Goal: Task Accomplishment & Management: Use online tool/utility

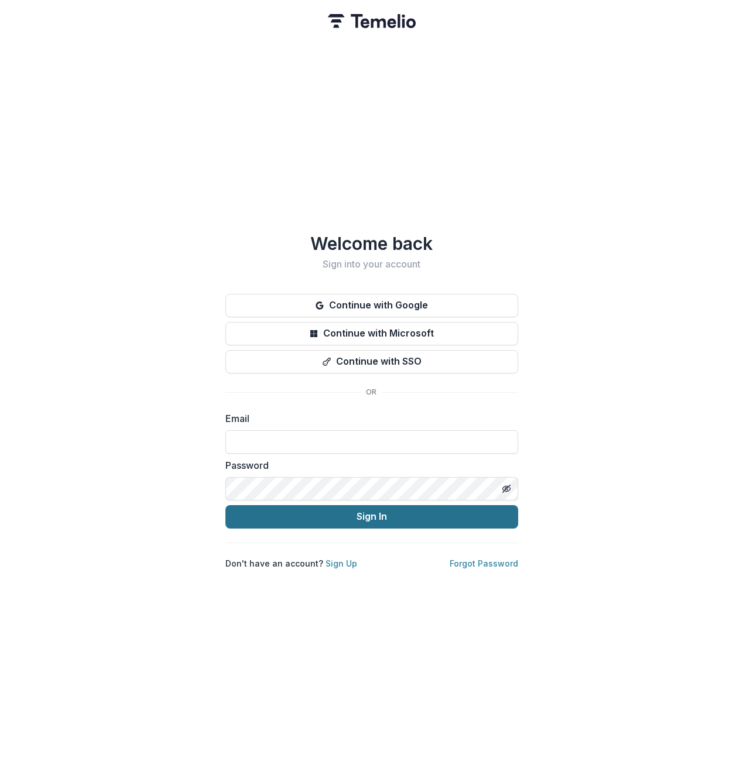
type input "**********"
click at [358, 514] on button "Sign In" at bounding box center [371, 516] width 293 height 23
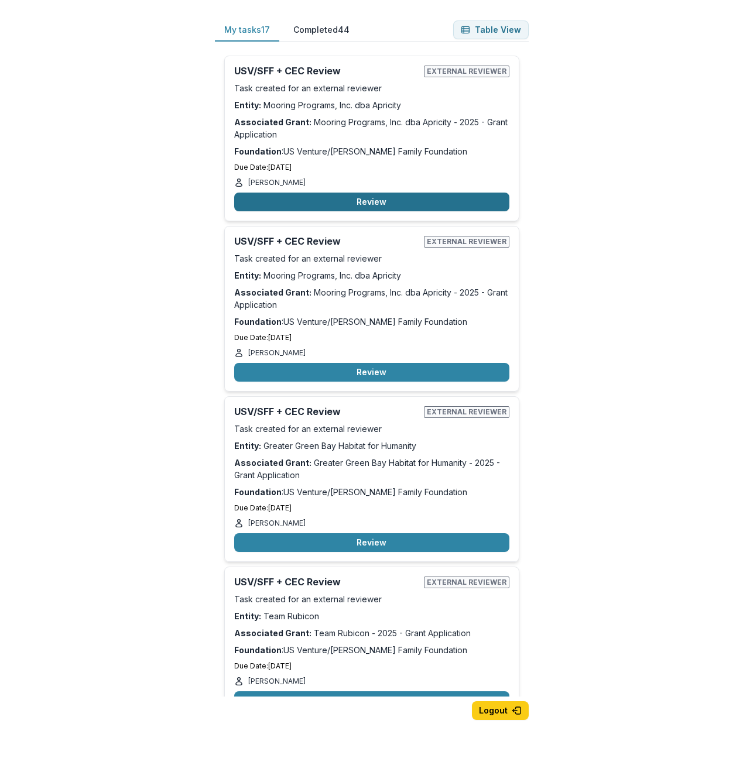
click at [346, 204] on button "Review" at bounding box center [371, 202] width 275 height 19
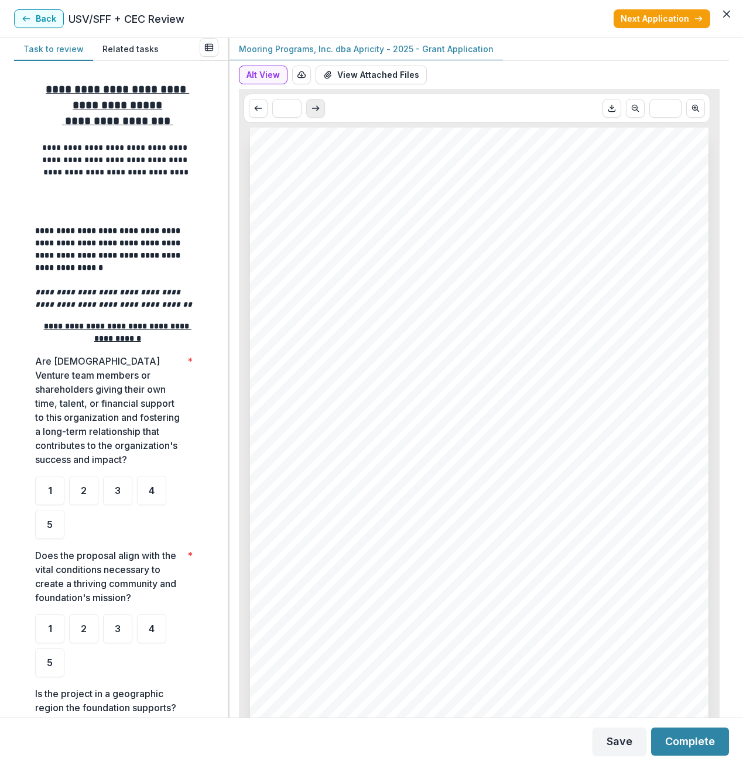
click at [319, 111] on icon "Scroll to next page" at bounding box center [315, 108] width 9 height 9
type input "*"
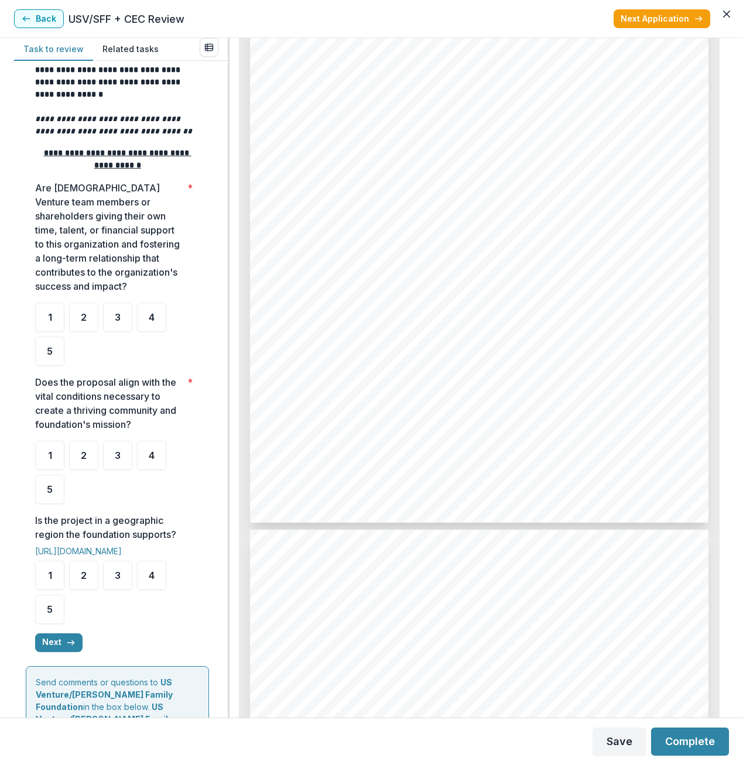
scroll to position [176, 0]
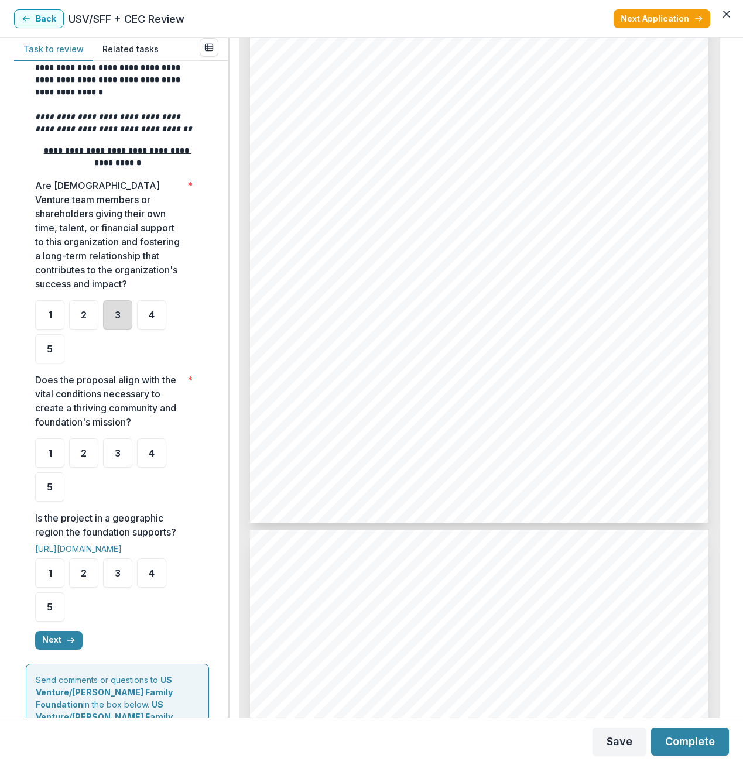
click at [114, 317] on div "3" at bounding box center [117, 314] width 29 height 29
click at [111, 451] on div "3" at bounding box center [117, 452] width 29 height 29
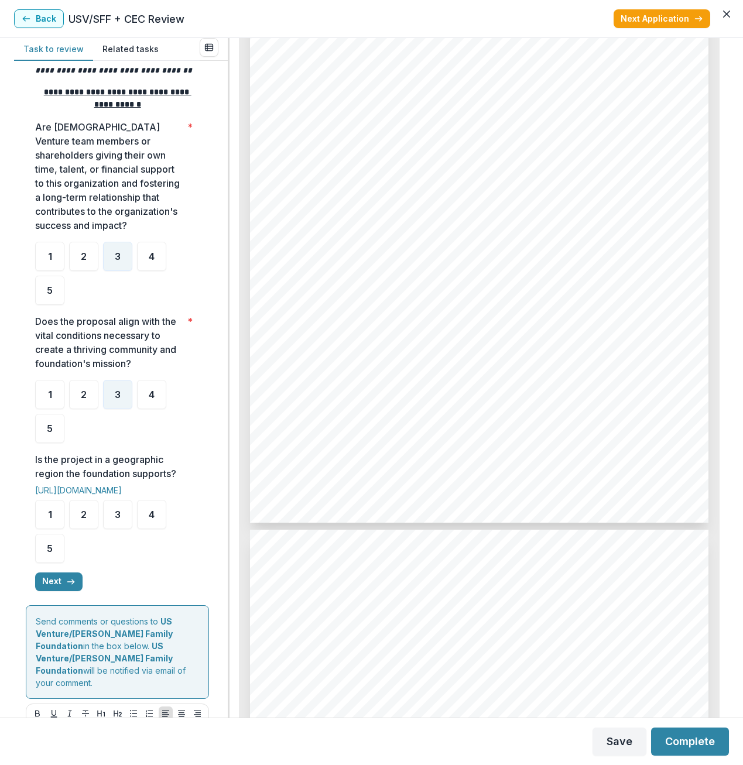
scroll to position [293, 0]
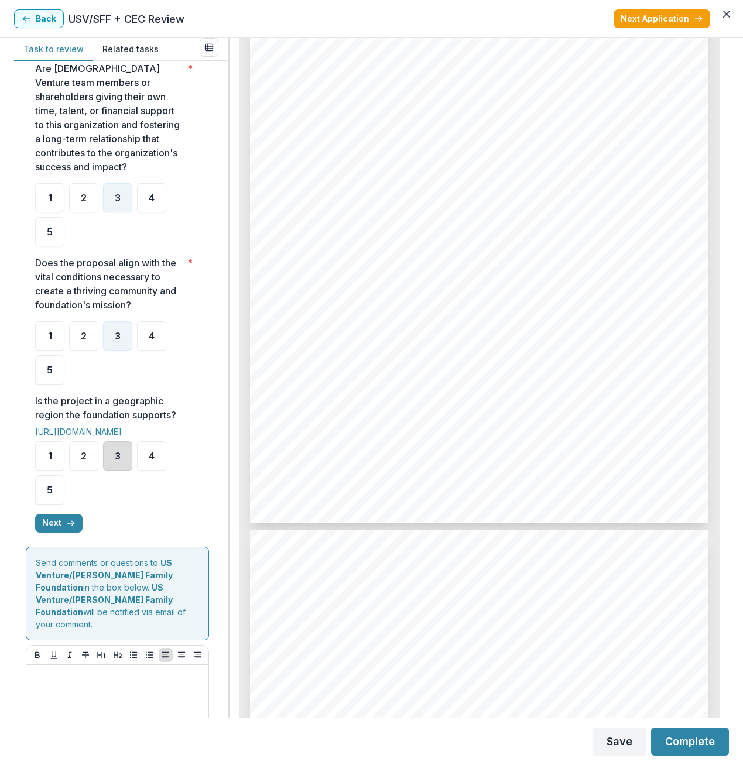
click at [115, 445] on div "3" at bounding box center [117, 455] width 29 height 29
click at [60, 516] on button "Next" at bounding box center [58, 523] width 47 height 19
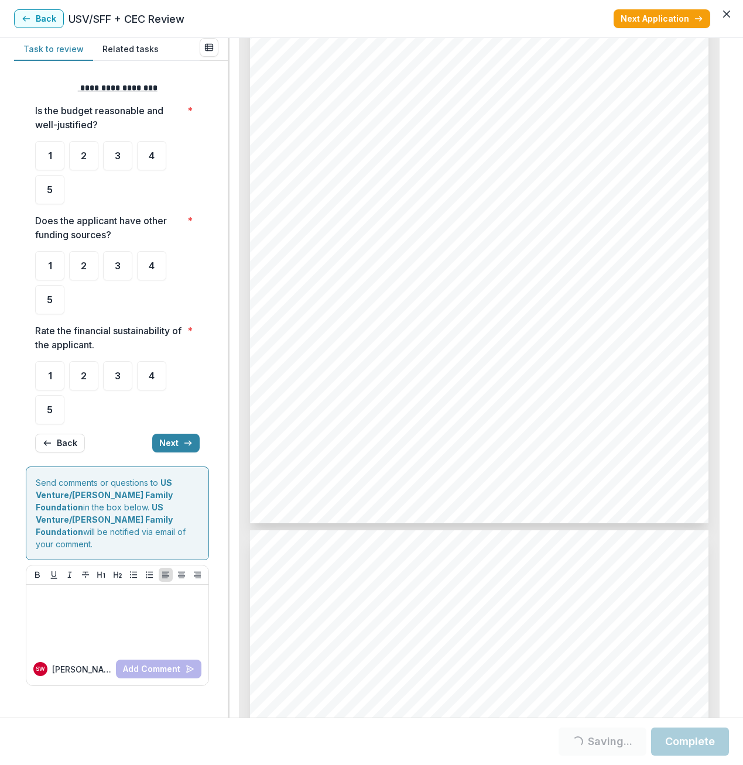
scroll to position [7474, 0]
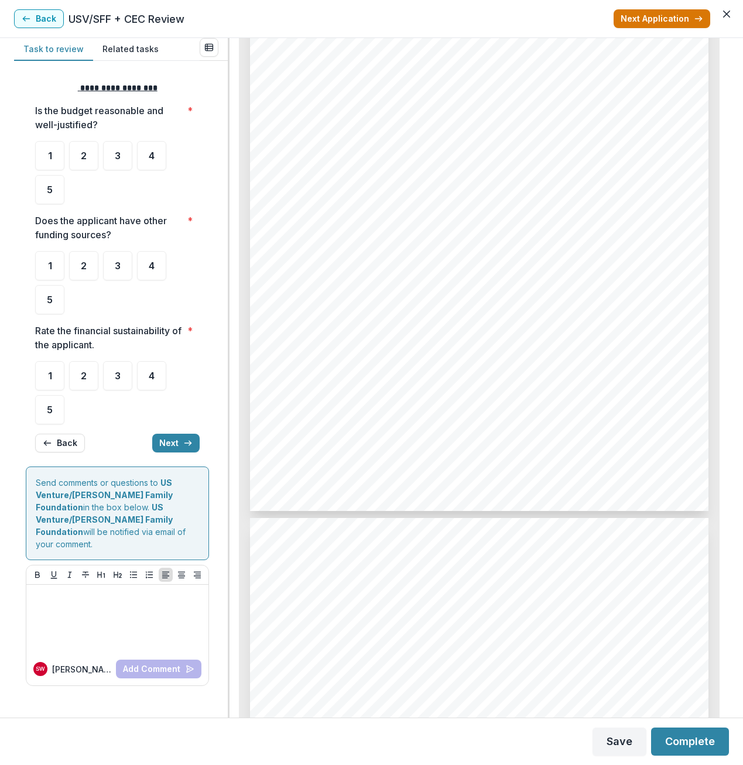
click at [665, 20] on button "Next Application" at bounding box center [661, 18] width 97 height 19
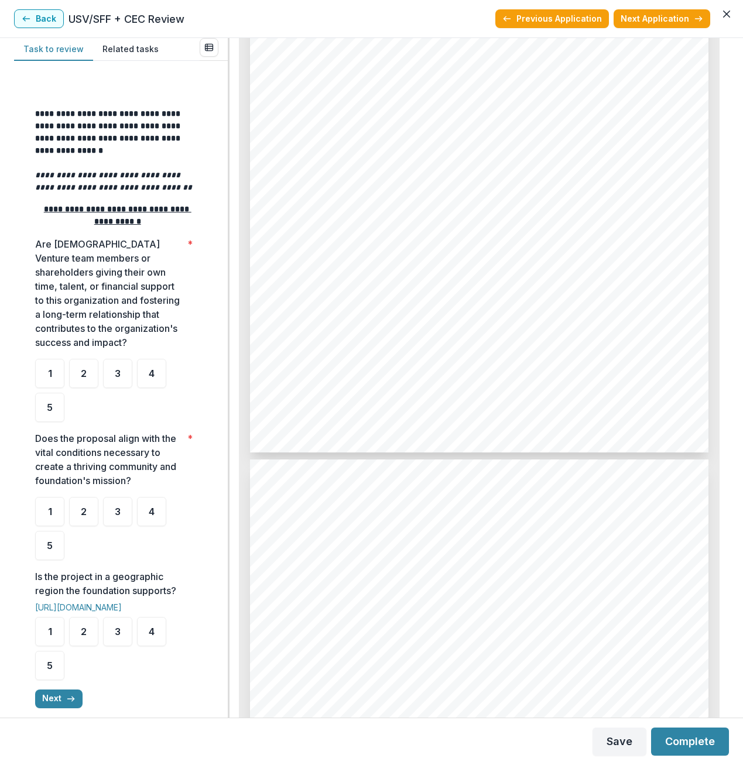
scroll to position [1638, 0]
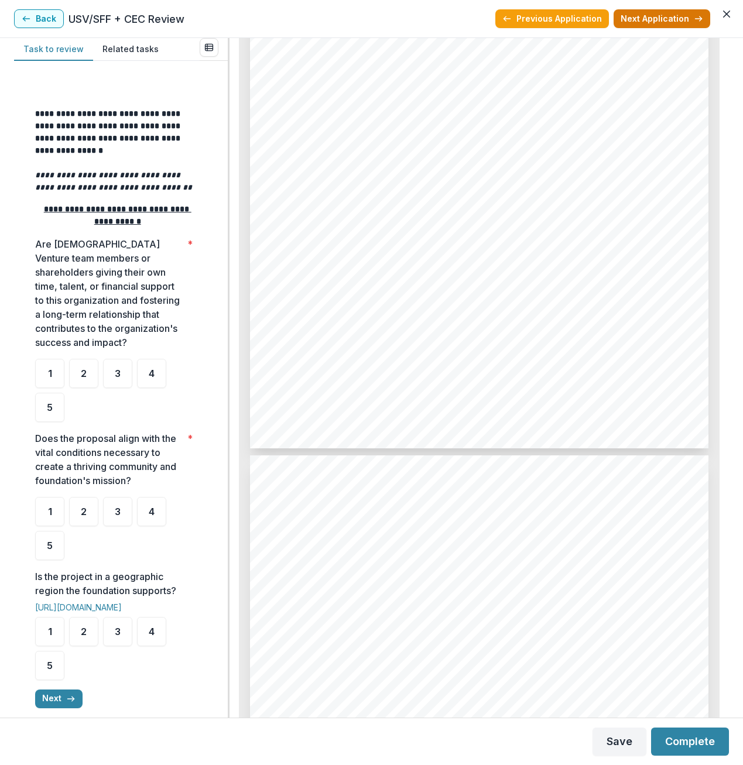
click at [664, 23] on button "Next Application" at bounding box center [661, 18] width 97 height 19
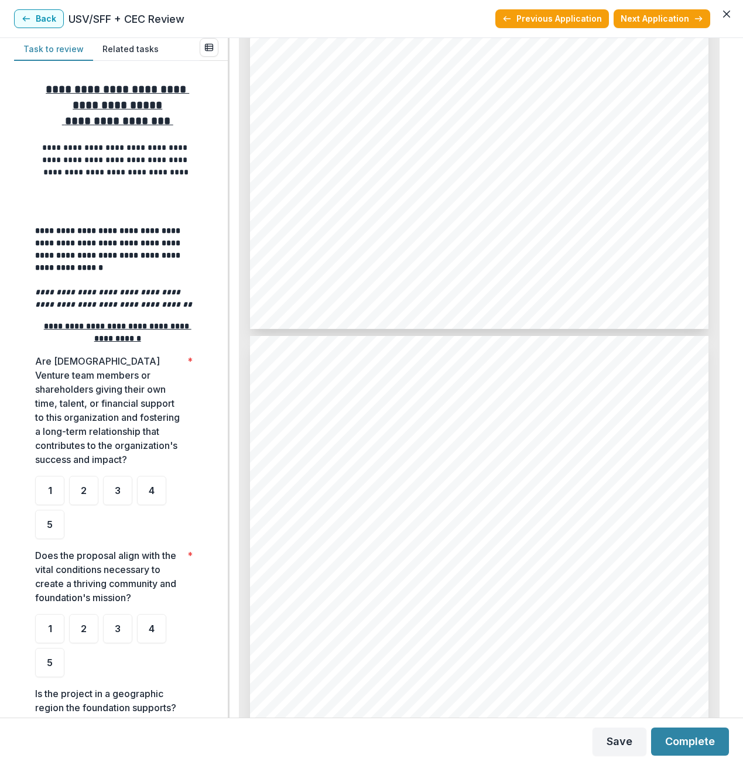
scroll to position [1112, 0]
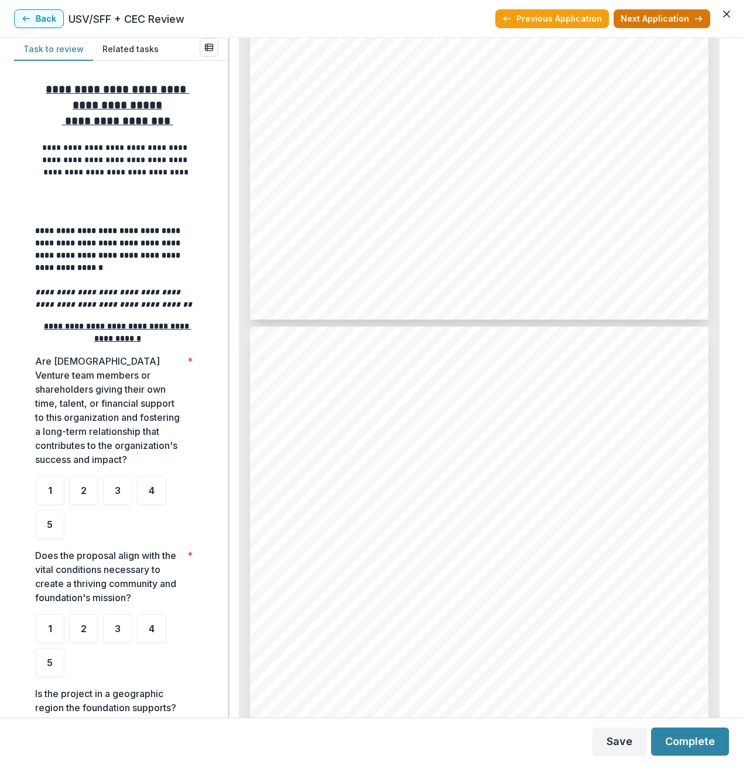
click at [648, 16] on button "Next Application" at bounding box center [661, 18] width 97 height 19
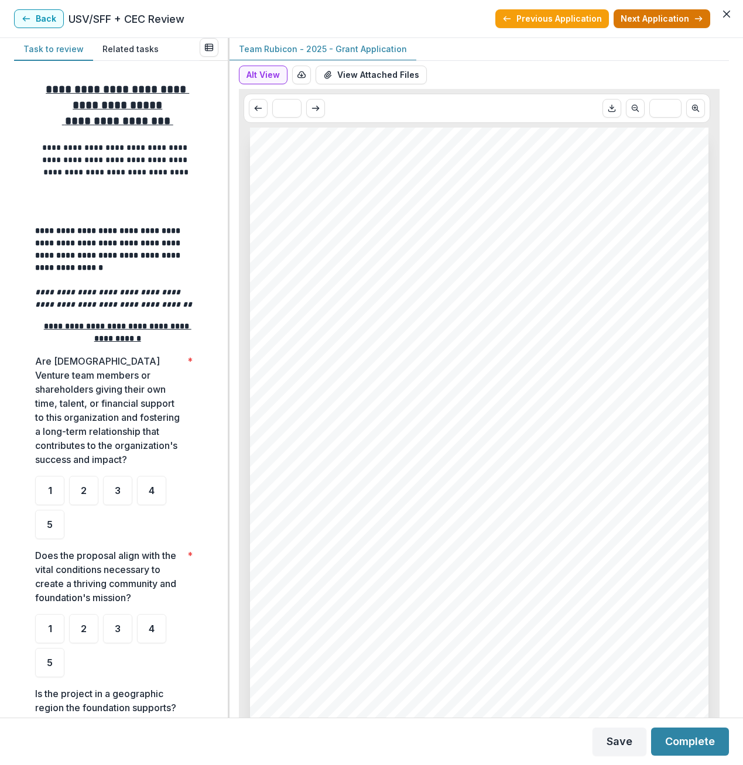
click at [666, 9] on button "Next Application" at bounding box center [661, 18] width 97 height 19
click at [664, 13] on button "Next Application" at bounding box center [661, 18] width 97 height 19
click at [659, 15] on button "Next Application" at bounding box center [661, 18] width 97 height 19
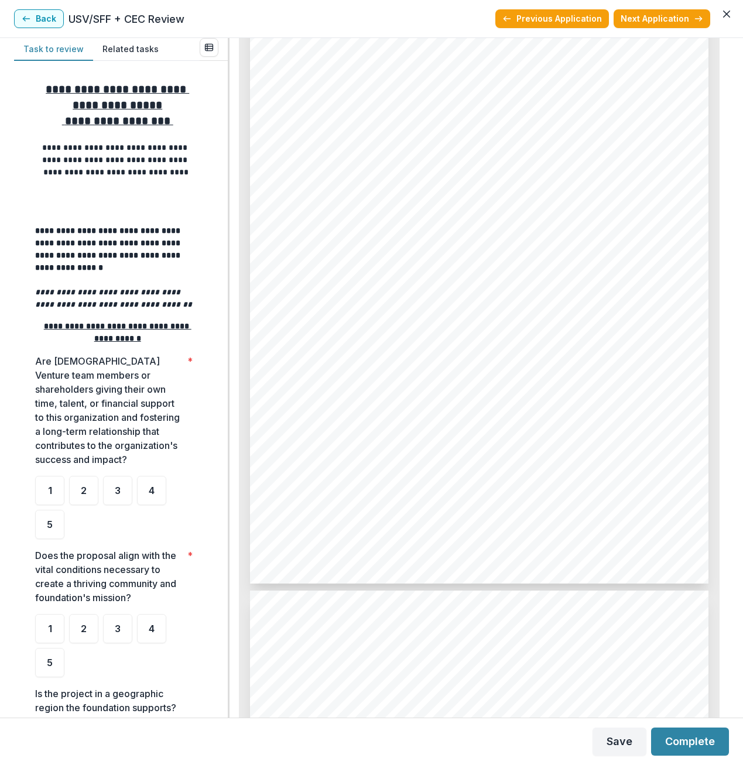
scroll to position [1521, 0]
